Goal: Task Accomplishment & Management: Manage account settings

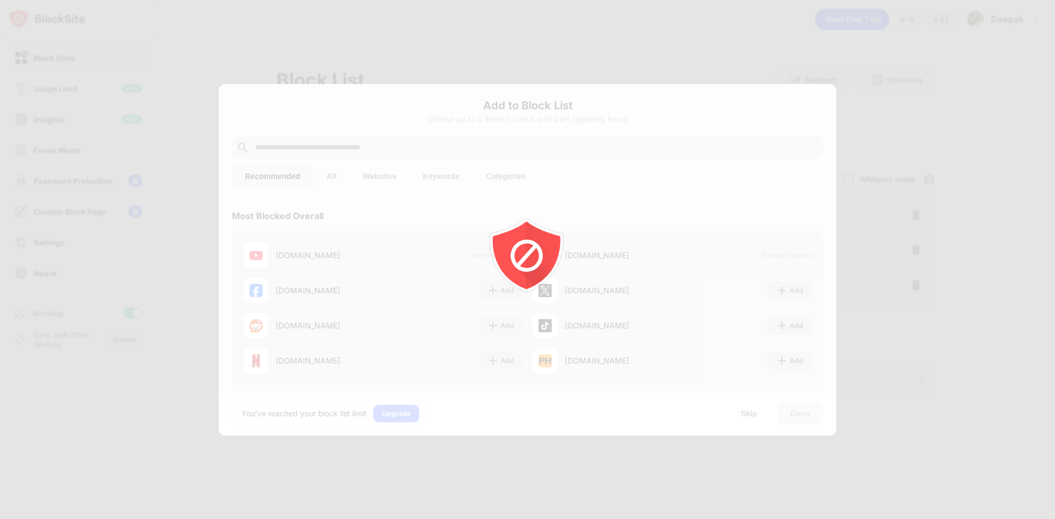
click at [503, 253] on icon "animation" at bounding box center [526, 252] width 79 height 79
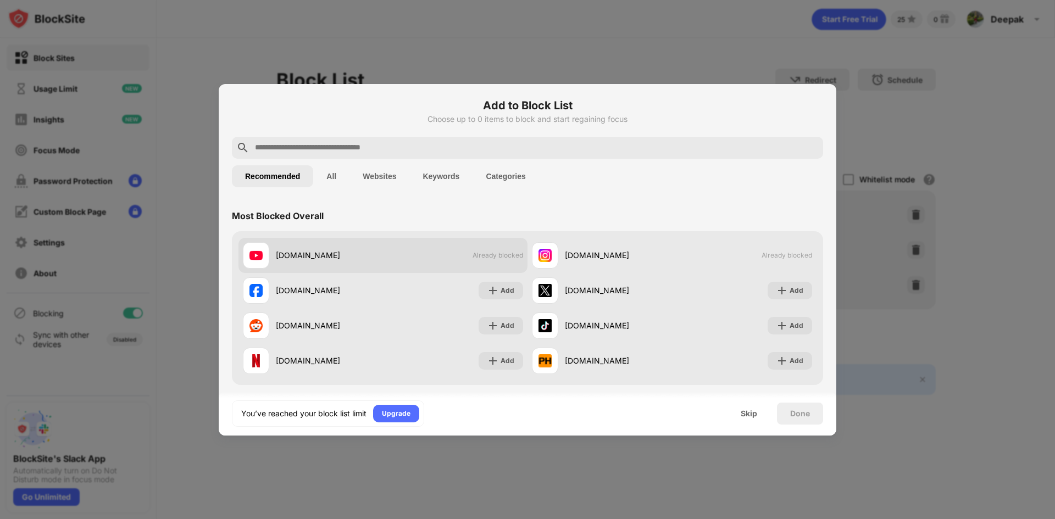
click at [506, 252] on span "Already blocked" at bounding box center [498, 255] width 51 height 8
click at [497, 259] on div "youtube.com Already blocked" at bounding box center [382, 255] width 289 height 35
click at [494, 260] on div "youtube.com Already blocked" at bounding box center [382, 255] width 289 height 35
click at [511, 274] on div "facebook.com Add" at bounding box center [382, 290] width 289 height 35
click at [568, 263] on div "instagram.com" at bounding box center [602, 255] width 140 height 26
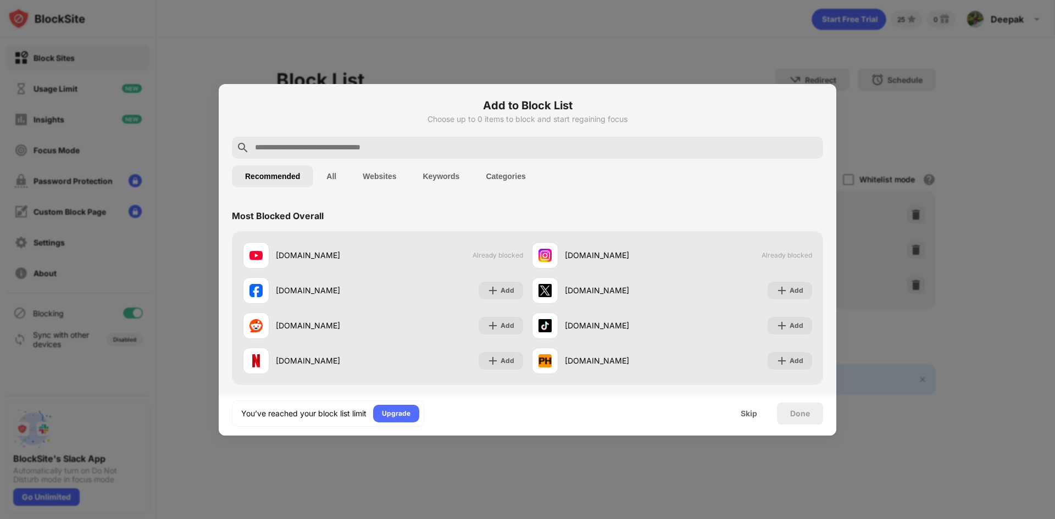
click at [505, 253] on span "Already blocked" at bounding box center [498, 255] width 51 height 8
click at [593, 254] on div "instagram.com" at bounding box center [618, 255] width 107 height 12
click at [740, 412] on div "Skip" at bounding box center [748, 414] width 43 height 22
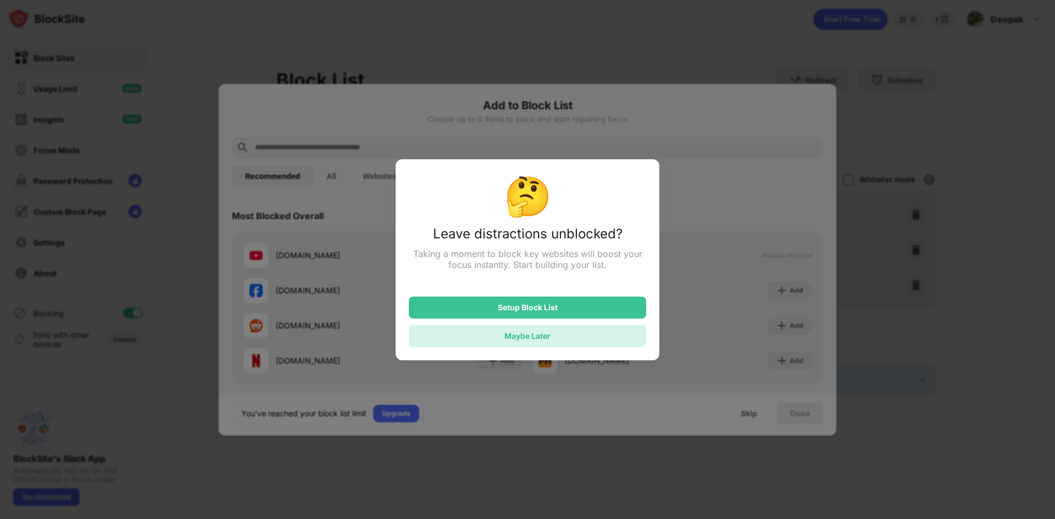
click at [597, 336] on div "Maybe Later" at bounding box center [527, 336] width 237 height 22
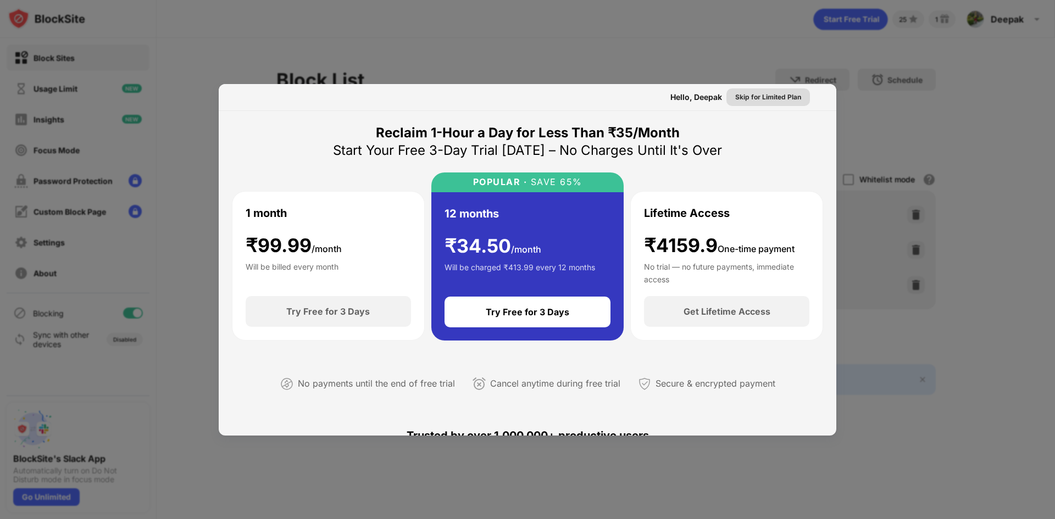
click at [762, 99] on div "Skip for Limited Plan" at bounding box center [768, 97] width 66 height 11
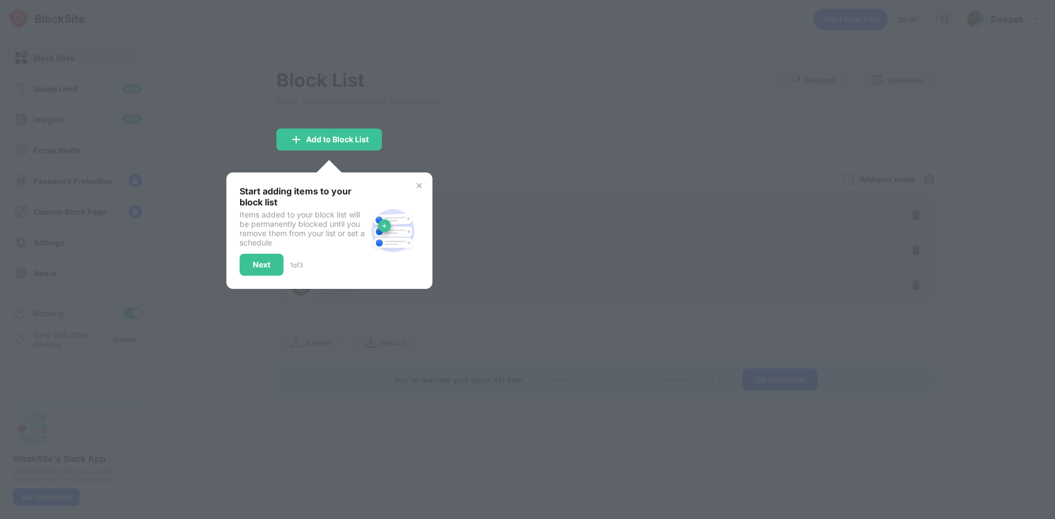
click at [424, 186] on div "Start adding items to your block list Items added to your block list will be pe…" at bounding box center [329, 231] width 206 height 116
click at [418, 183] on img at bounding box center [419, 185] width 9 height 9
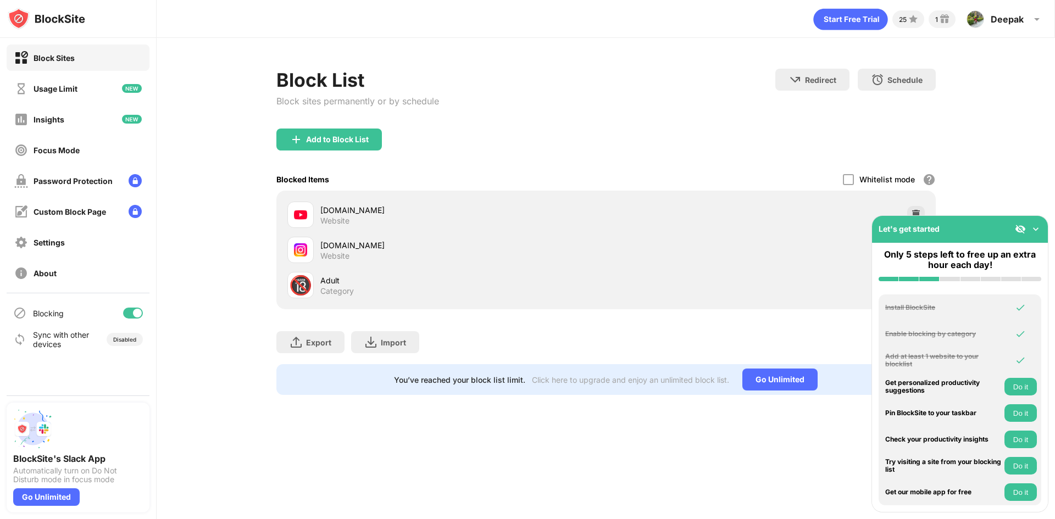
click at [1015, 389] on button "Do it" at bounding box center [1020, 387] width 32 height 18
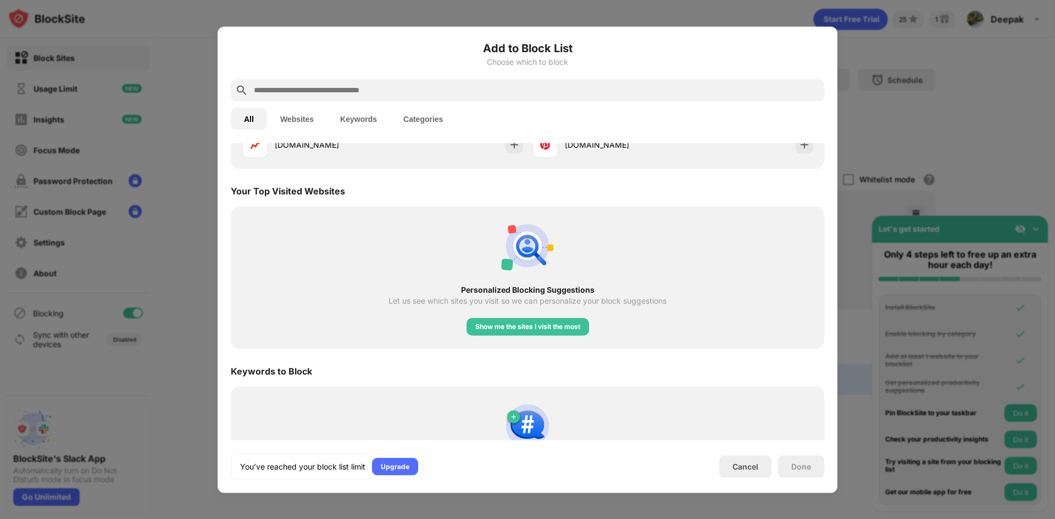
scroll to position [382, 0]
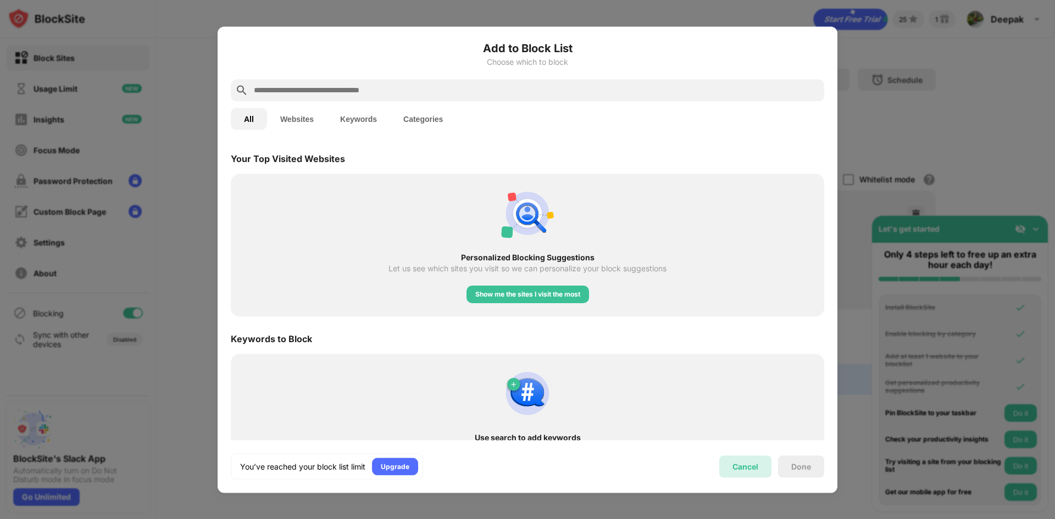
click at [754, 470] on div "Cancel" at bounding box center [745, 466] width 26 height 9
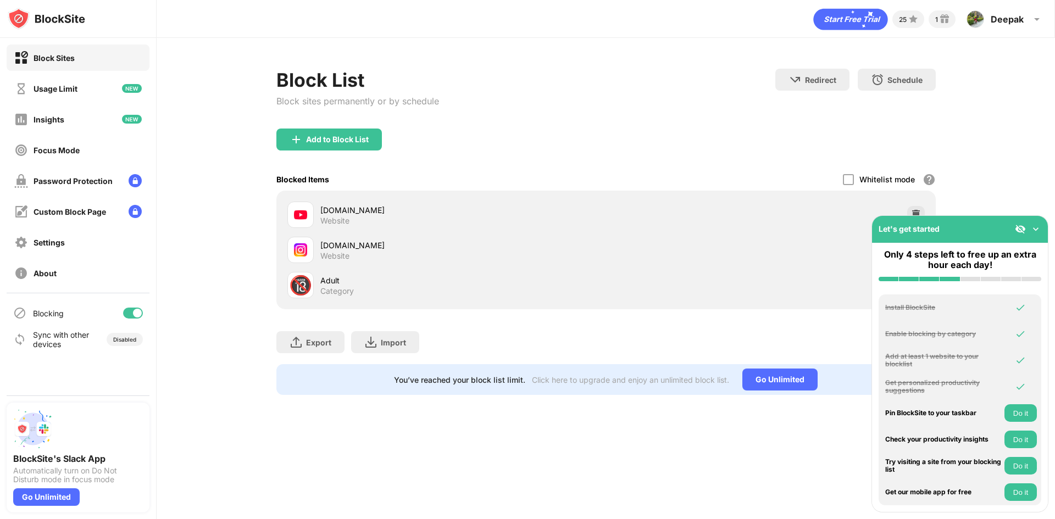
click at [763, 480] on div "25 1 Deepak Deepak Yadav View Account Insights Premium Rewards Settings Support…" at bounding box center [606, 259] width 898 height 519
click at [1035, 233] on div "Let's get started" at bounding box center [960, 229] width 176 height 27
click at [1035, 233] on img at bounding box center [1035, 229] width 11 height 11
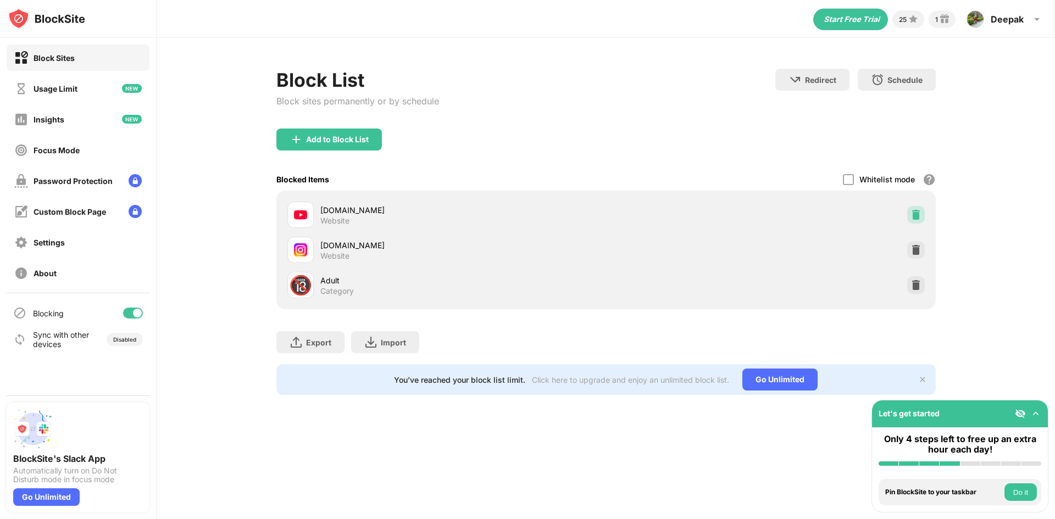
click at [910, 213] on img at bounding box center [915, 214] width 11 height 11
